Goal: Check status: Check status

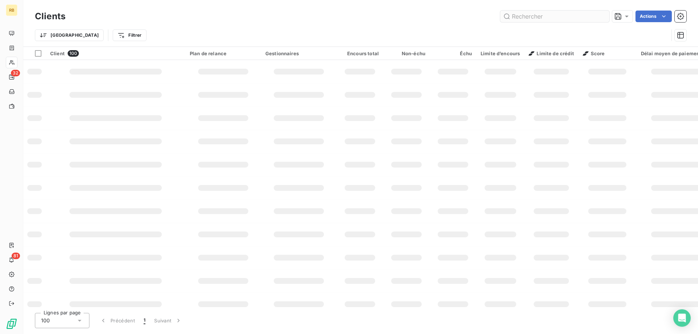
click at [519, 17] on input "text" at bounding box center [554, 17] width 109 height 12
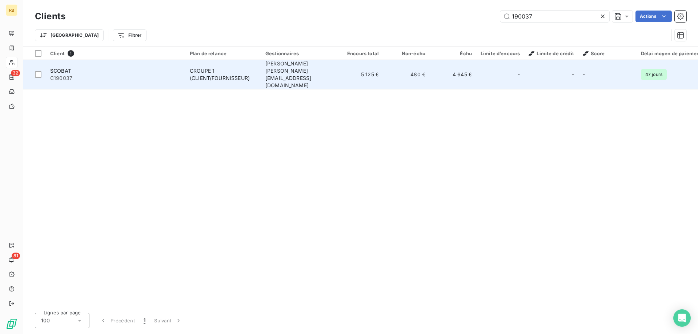
type input "190037"
click at [152, 75] on span "C190037" at bounding box center [115, 78] width 131 height 7
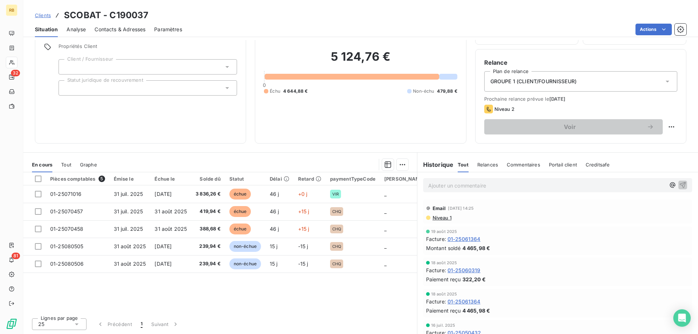
click at [488, 161] on div "Relances" at bounding box center [487, 164] width 21 height 15
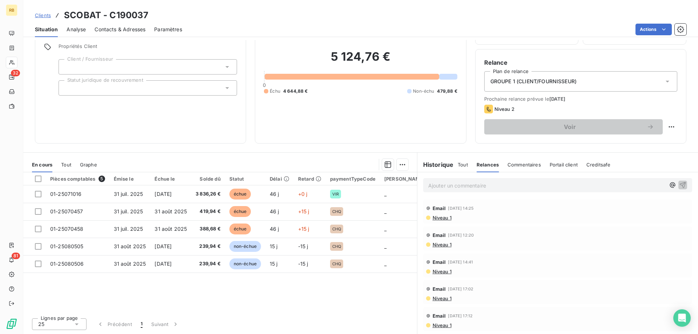
click at [519, 162] on span "Commentaires" at bounding box center [524, 165] width 33 height 6
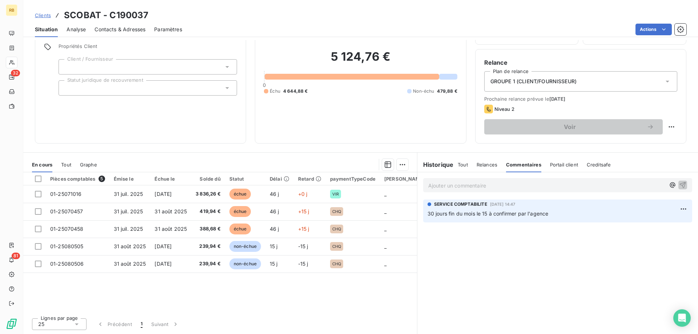
click at [439, 165] on h6 "Historique" at bounding box center [435, 164] width 36 height 9
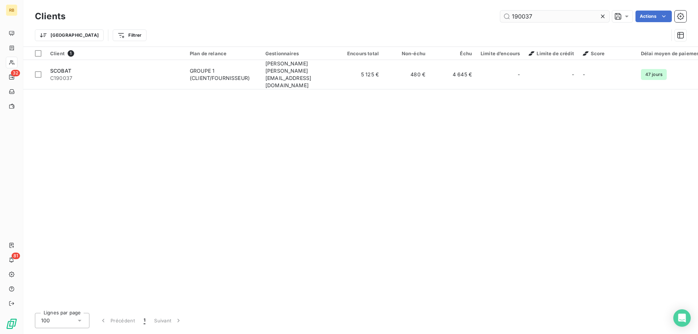
drag, startPoint x: 532, startPoint y: 16, endPoint x: 440, endPoint y: 16, distance: 92.4
click at [500, 16] on input "190037" at bounding box center [554, 17] width 109 height 12
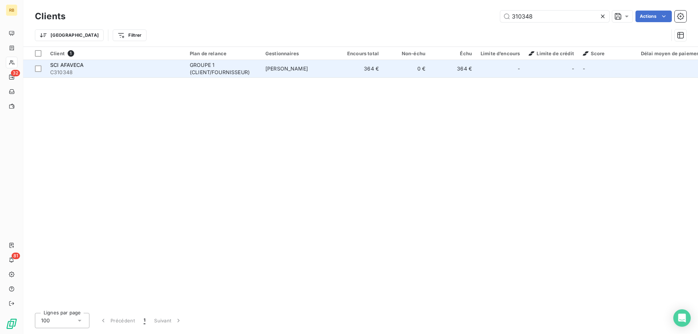
type input "310348"
click at [57, 69] on span "C310348" at bounding box center [115, 72] width 131 height 7
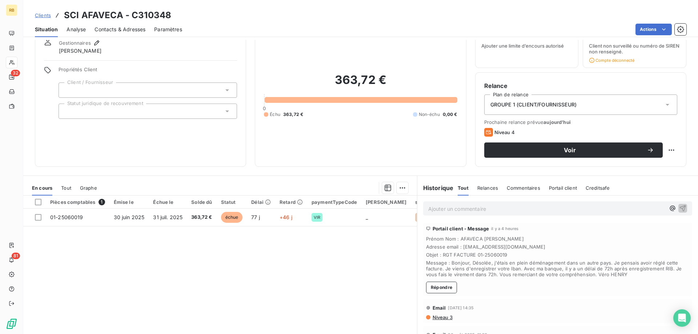
scroll to position [53, 0]
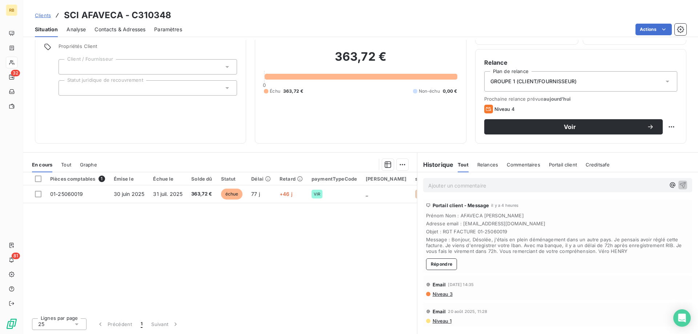
click at [518, 170] on div "Commentaires" at bounding box center [523, 164] width 33 height 15
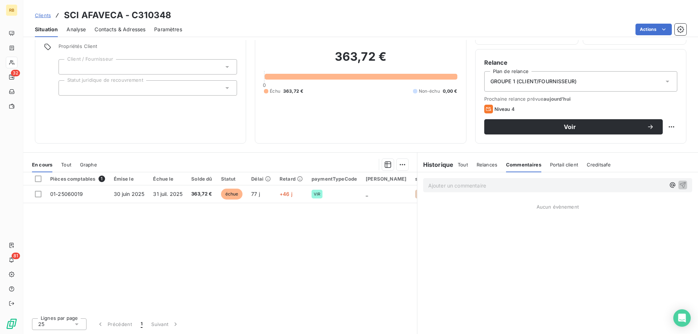
click at [435, 164] on h6 "Historique" at bounding box center [435, 164] width 36 height 9
click at [460, 165] on span "Tout" at bounding box center [463, 165] width 10 height 6
